Goal: Transaction & Acquisition: Download file/media

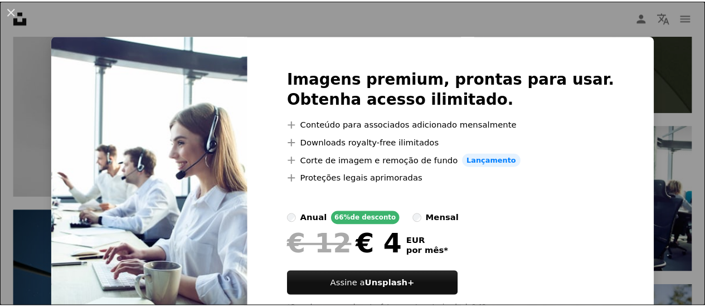
scroll to position [50, 0]
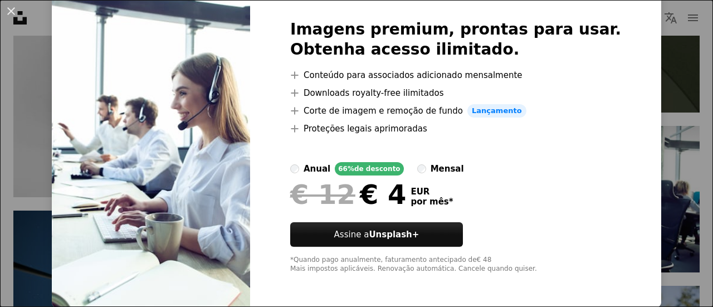
click at [649, 150] on div "An X shape Imagens premium, prontas para usar. Obtenha acesso ilimitado. A plus…" at bounding box center [356, 153] width 713 height 307
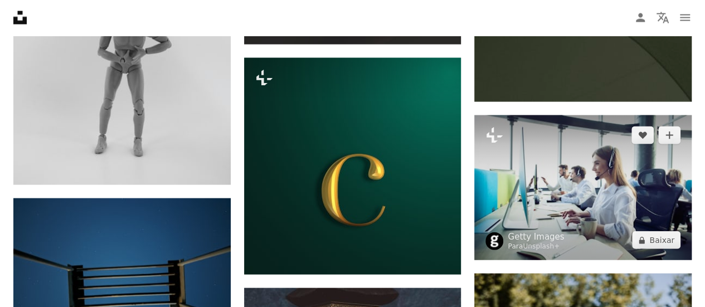
click at [613, 179] on img at bounding box center [582, 187] width 217 height 145
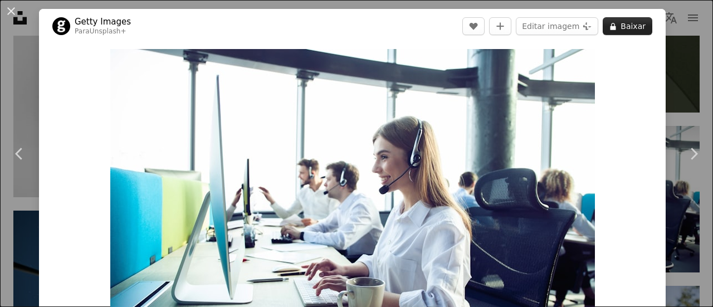
click at [619, 31] on button "A lock Baixar" at bounding box center [628, 26] width 50 height 18
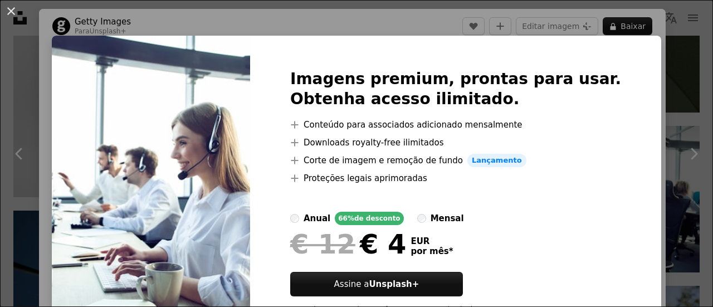
click at [642, 110] on div "An X shape Imagens premium, prontas para usar. Obtenha acesso ilimitado. A plus…" at bounding box center [356, 153] width 713 height 307
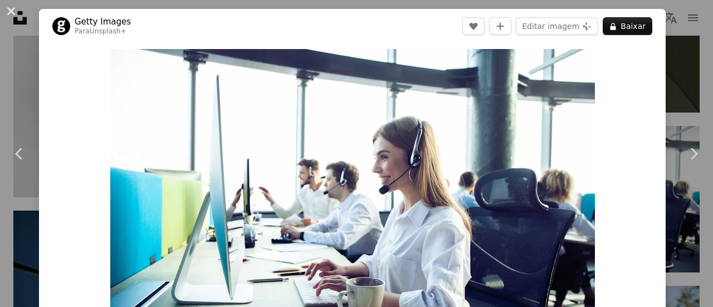
click at [11, 17] on button "An X shape" at bounding box center [10, 10] width 13 height 13
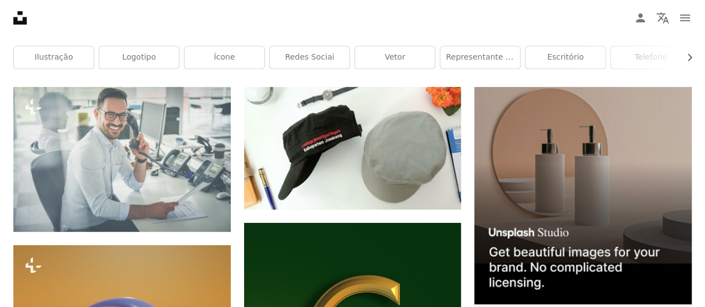
scroll to position [278, 0]
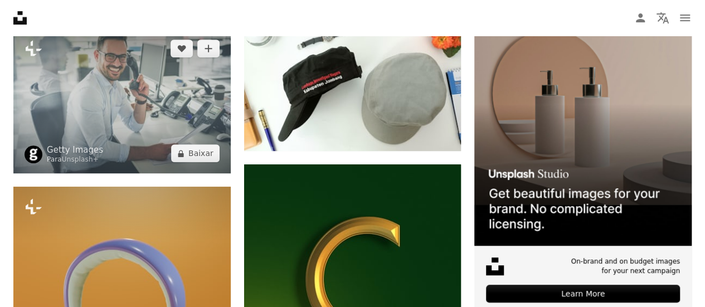
click at [165, 138] on img at bounding box center [121, 100] width 217 height 145
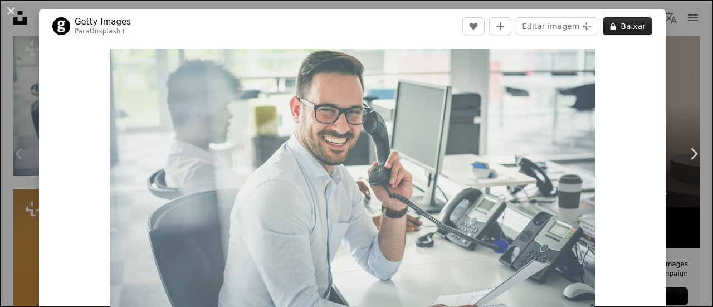
click at [622, 23] on button "A lock Baixar" at bounding box center [628, 26] width 50 height 18
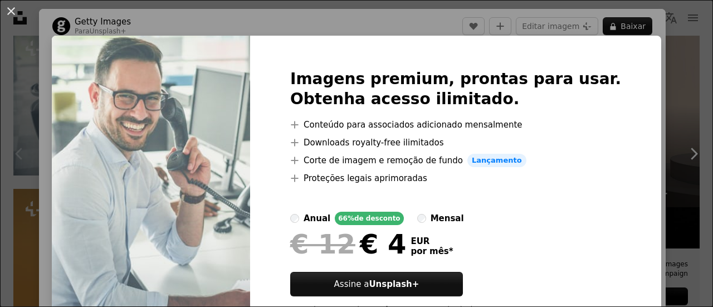
click at [623, 32] on div "An X shape Imagens premium, prontas para usar. Obtenha acesso ilimitado. A plus…" at bounding box center [356, 153] width 713 height 307
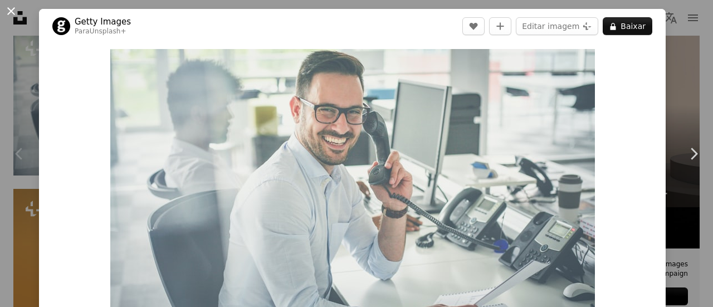
click at [17, 13] on button "An X shape" at bounding box center [10, 10] width 13 height 13
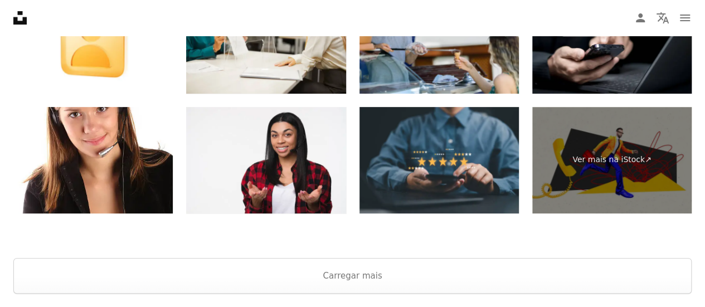
scroll to position [2249, 0]
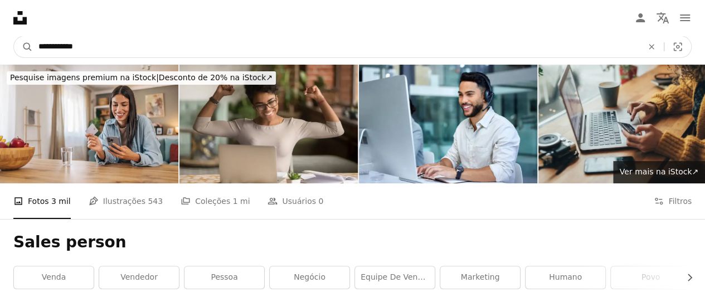
click at [95, 41] on input "**********" at bounding box center [336, 46] width 606 height 21
drag, startPoint x: 95, startPoint y: 41, endPoint x: 61, endPoint y: 43, distance: 34.0
click at [61, 43] on input "**********" at bounding box center [336, 46] width 606 height 21
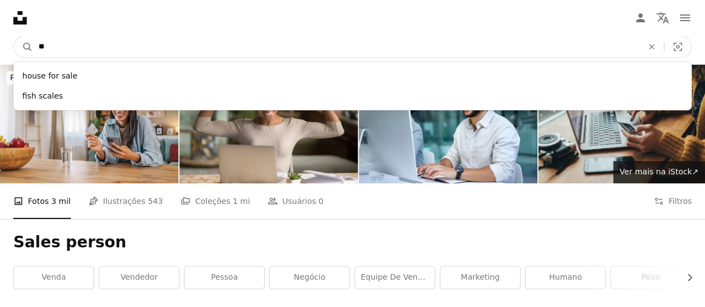
type input "*"
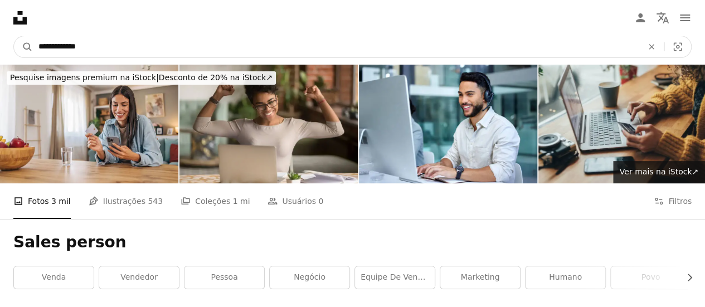
type input "**********"
click at [14, 36] on button "A magnifying glass" at bounding box center [23, 46] width 19 height 21
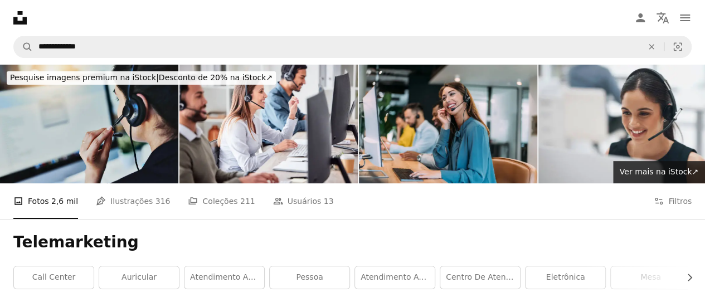
click at [106, 125] on img at bounding box center [89, 124] width 178 height 119
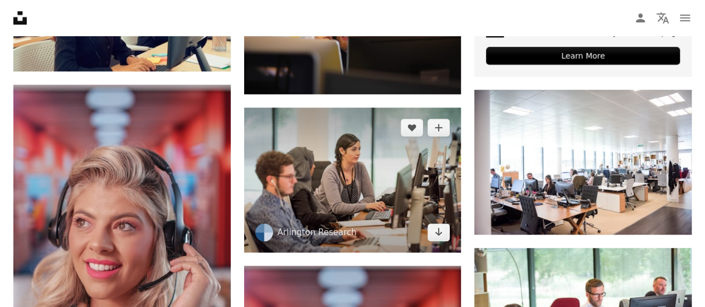
scroll to position [557, 0]
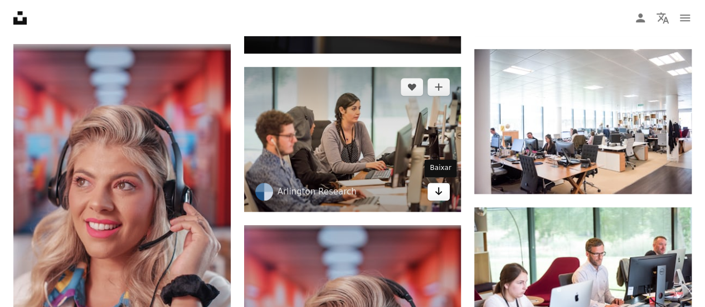
click at [437, 192] on icon "Baixar" at bounding box center [438, 191] width 7 height 8
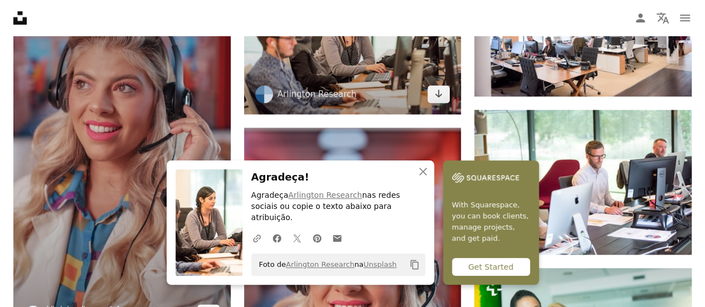
scroll to position [724, 0]
